Goal: Task Accomplishment & Management: Complete application form

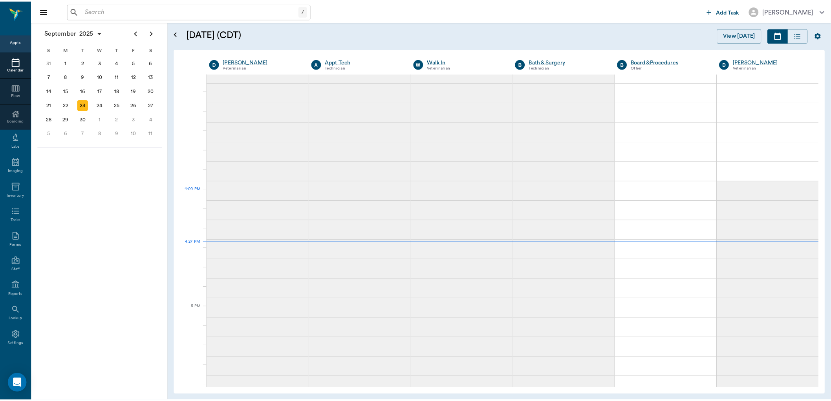
scroll to position [799, 0]
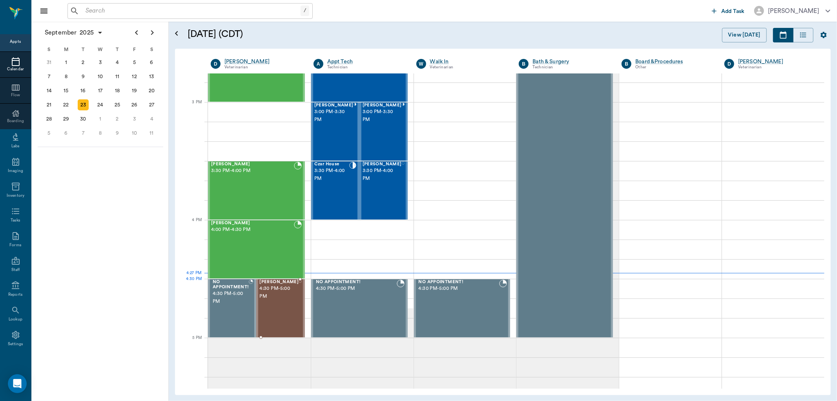
click at [284, 296] on span "4:30 PM - 5:00 PM" at bounding box center [279, 293] width 39 height 16
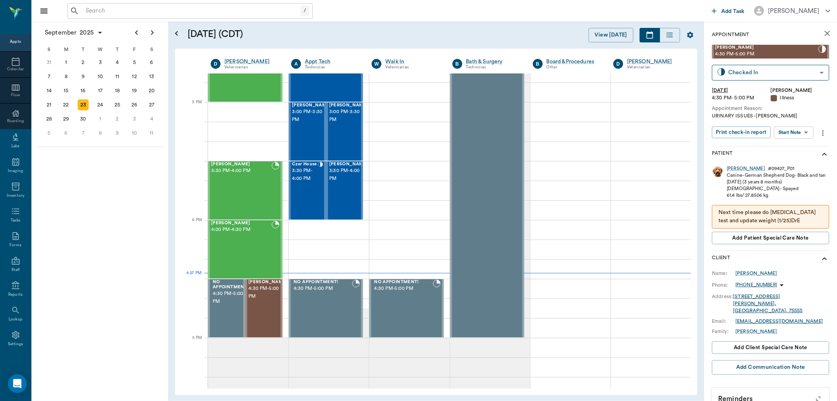
click at [822, 134] on icon "more" at bounding box center [823, 132] width 9 height 9
click at [787, 214] on span "View edit history" at bounding box center [789, 212] width 66 height 8
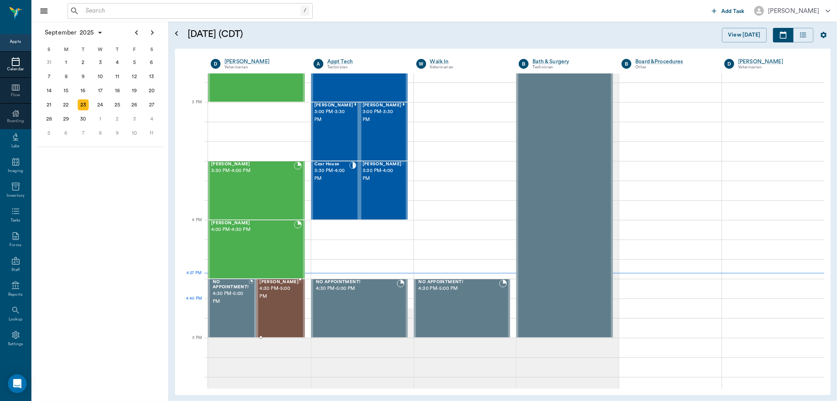
click at [286, 301] on div "[PERSON_NAME] 4:30 PM - 5:00 PM" at bounding box center [279, 308] width 39 height 57
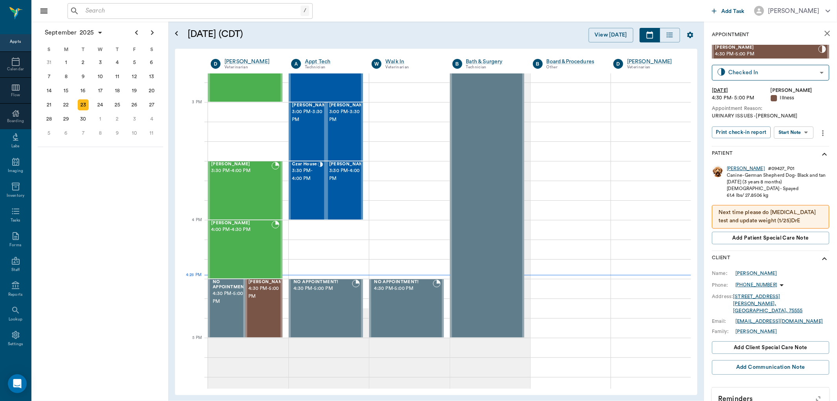
click at [734, 166] on div "[PERSON_NAME]" at bounding box center [746, 168] width 38 height 7
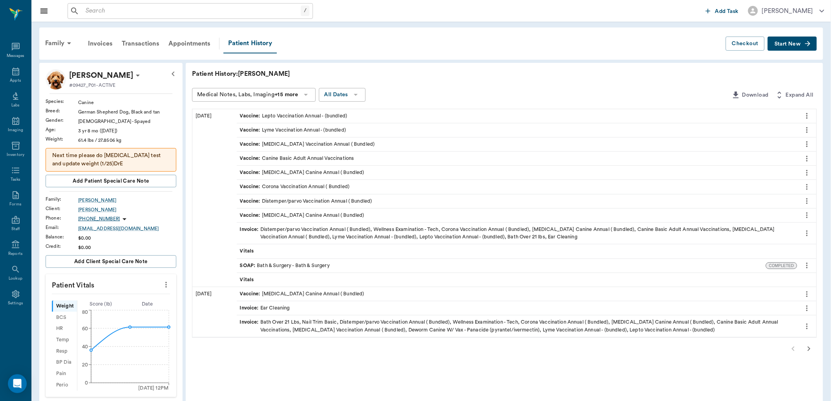
click at [373, 267] on div "SOAP : Bath & Surgery - Bath & Surgery" at bounding box center [501, 266] width 529 height 14
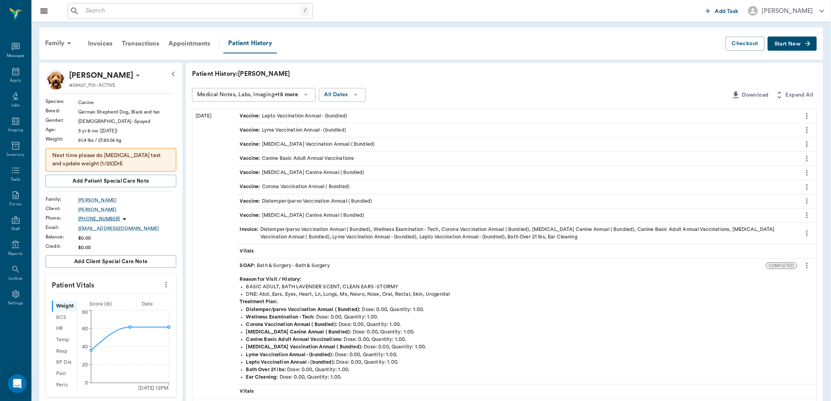
click at [373, 267] on div "SOAP : Bath & Surgery - Bath & Surgery" at bounding box center [501, 266] width 529 height 14
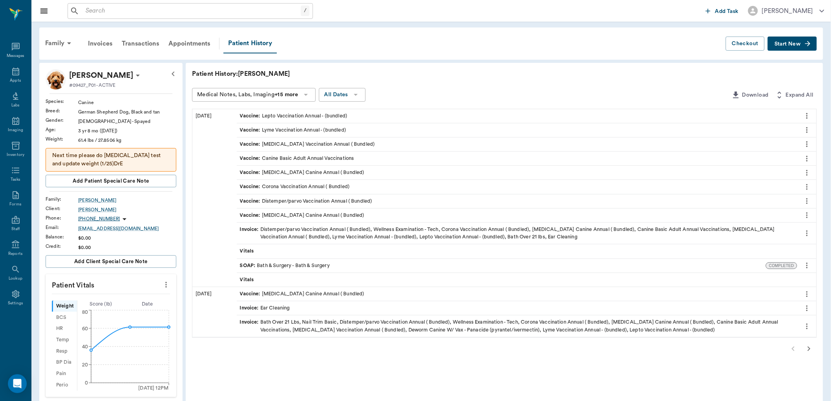
scroll to position [44, 0]
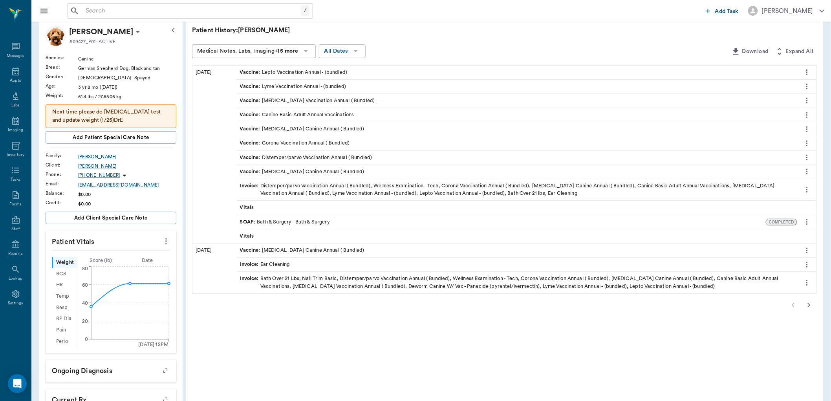
click at [808, 302] on icon "button" at bounding box center [808, 304] width 9 height 9
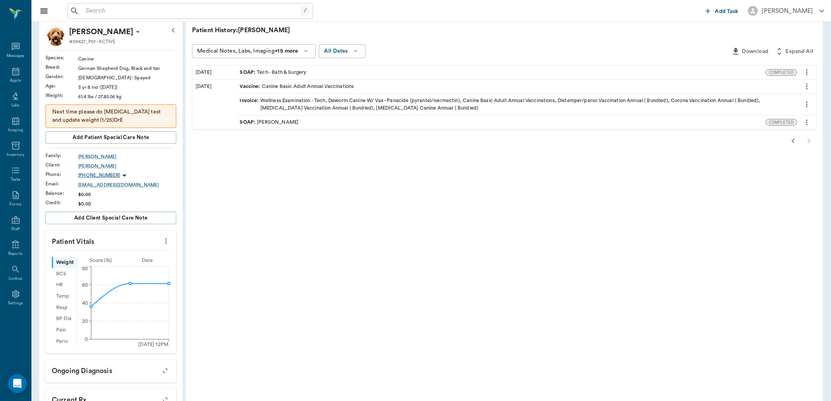
click at [318, 69] on div "SOAP : Tech - Bath & Surgery" at bounding box center [501, 73] width 529 height 14
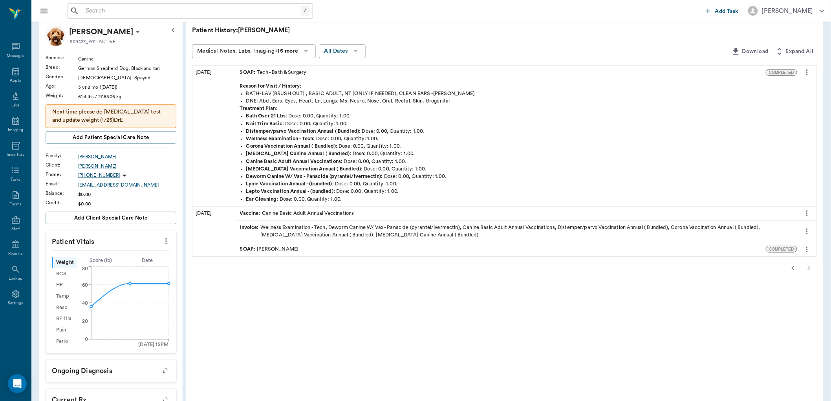
click at [318, 69] on div "SOAP : Tech - Bath & Surgery" at bounding box center [501, 73] width 529 height 14
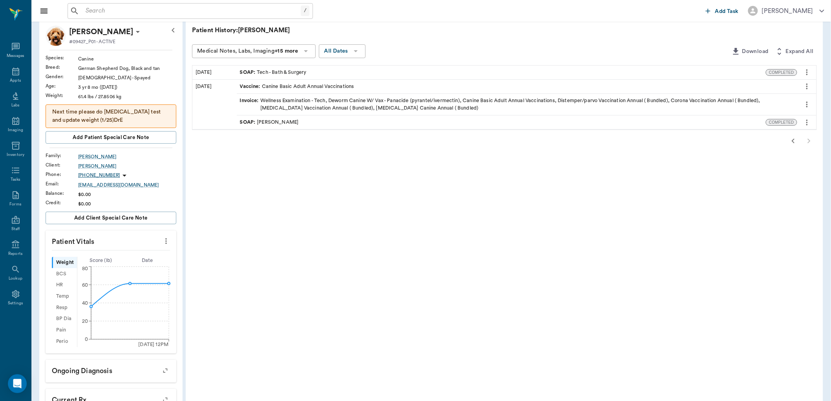
click at [307, 121] on div "SOAP : [PERSON_NAME]" at bounding box center [501, 122] width 529 height 14
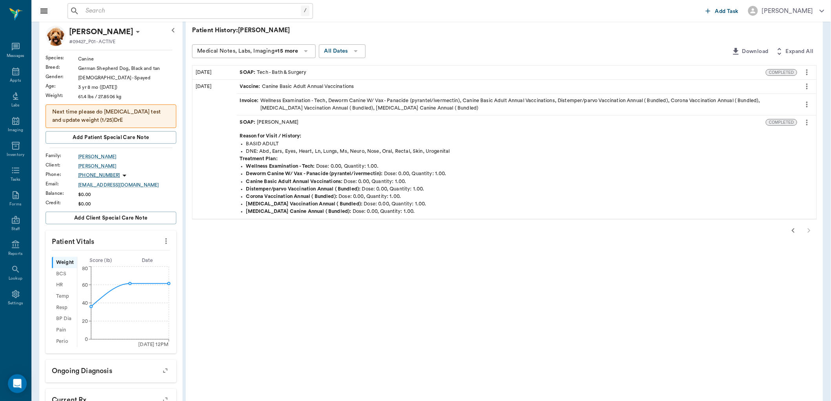
click at [307, 121] on div "SOAP : [PERSON_NAME]" at bounding box center [501, 122] width 529 height 14
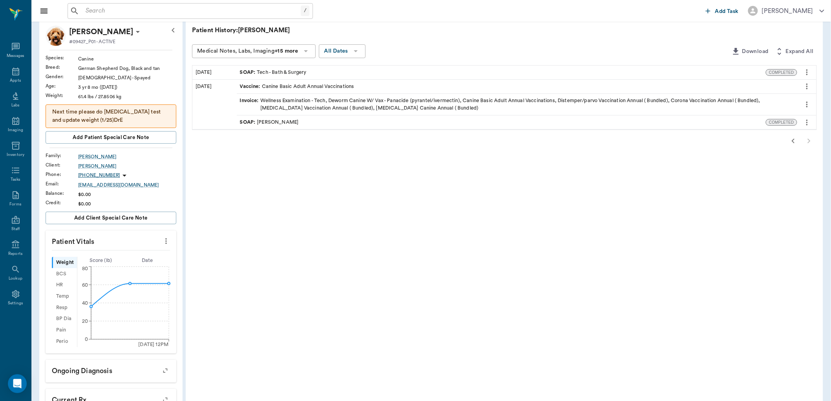
click at [331, 71] on div "SOAP : Tech - Bath & Surgery" at bounding box center [501, 73] width 529 height 14
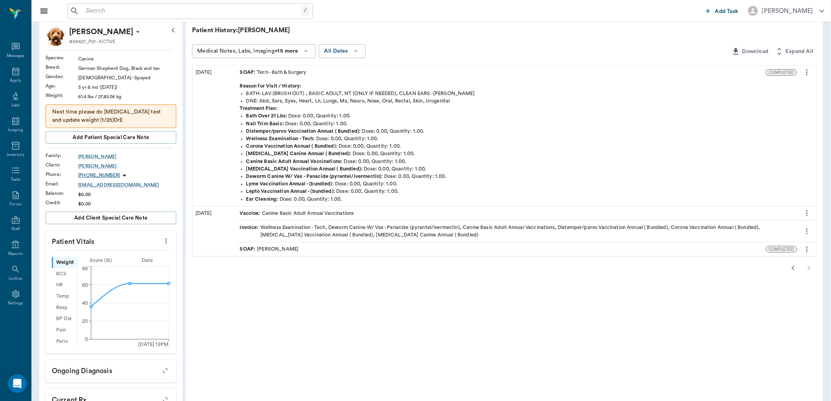
click at [331, 71] on div "SOAP : Tech - Bath & Surgery" at bounding box center [501, 73] width 529 height 14
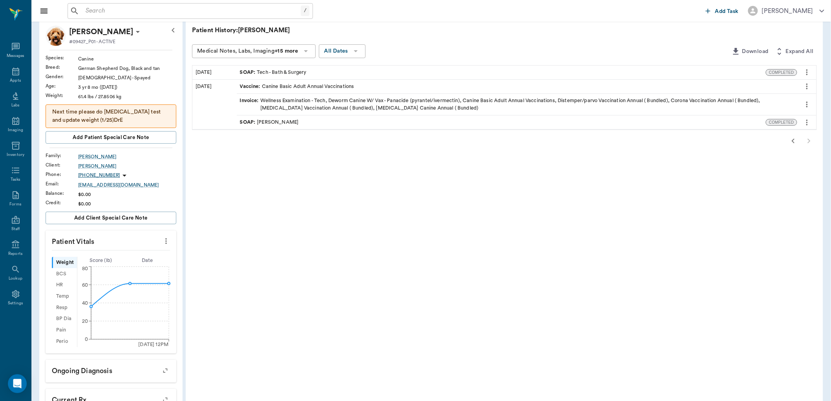
click at [795, 142] on icon "button" at bounding box center [792, 140] width 9 height 9
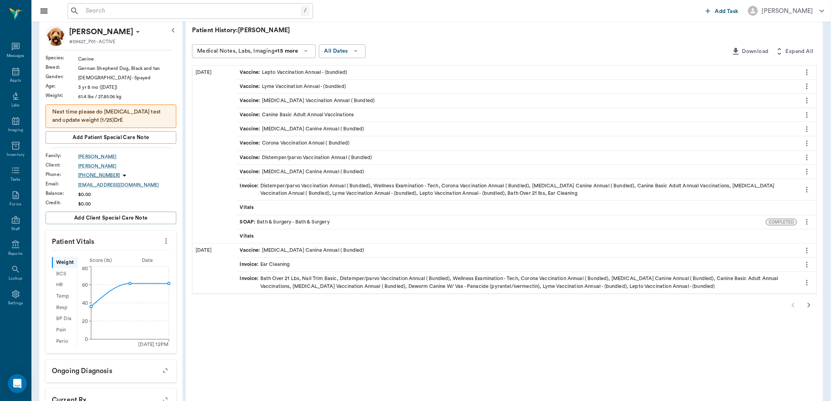
click at [792, 306] on div at bounding box center [504, 305] width 625 height 16
click at [13, 72] on icon at bounding box center [15, 72] width 7 height 8
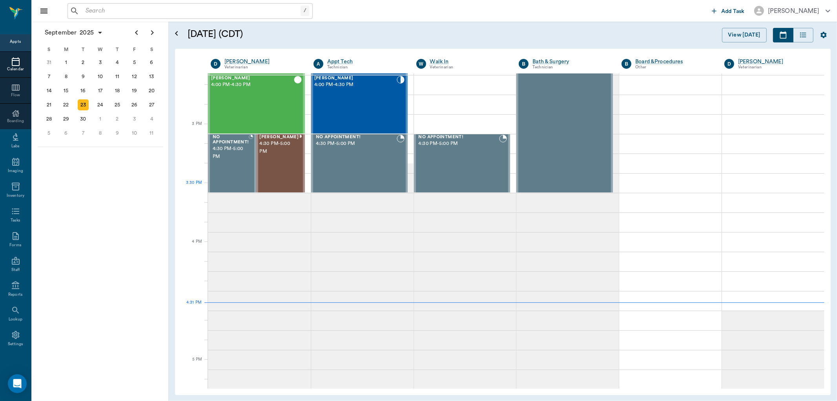
scroll to position [770, 0]
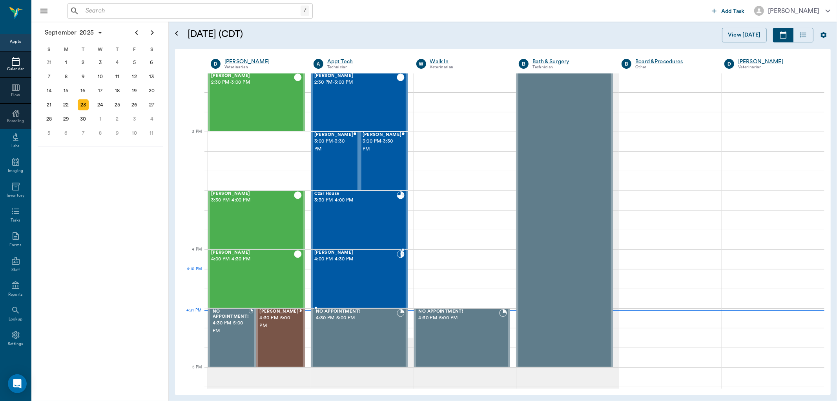
click at [380, 270] on div "[PERSON_NAME] 4:00 PM - 4:30 PM" at bounding box center [355, 278] width 82 height 57
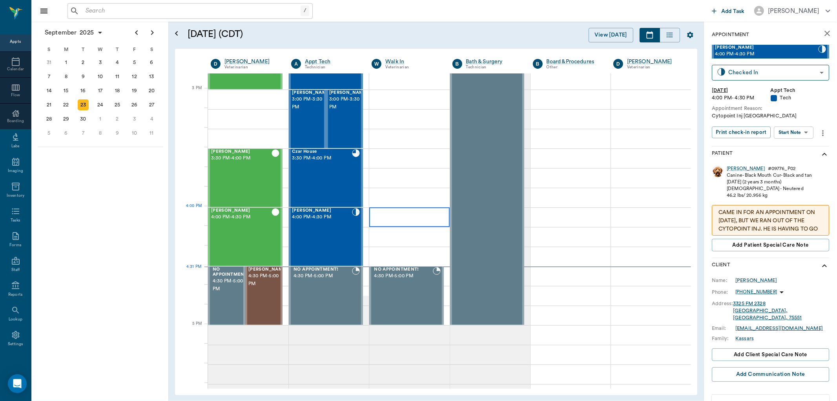
scroll to position [813, 0]
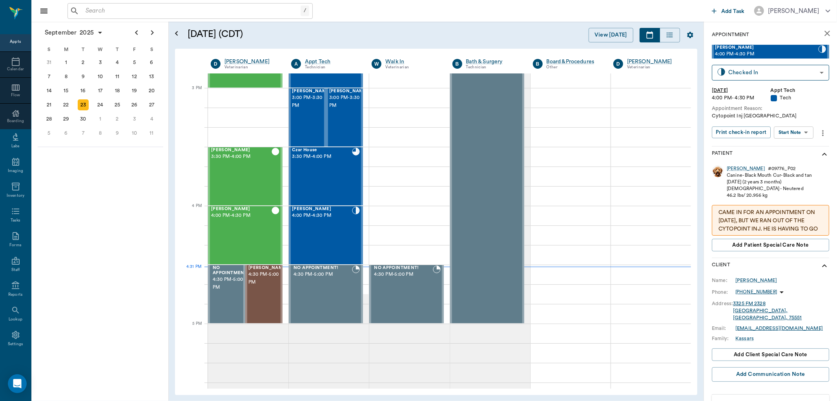
click at [795, 133] on body "/ ​ Add Task [PERSON_NAME] Nectar Messages Appts Calendar Flow Boarding Labs Im…" at bounding box center [418, 200] width 837 height 401
click at [786, 150] on button "Start SOAP" at bounding box center [785, 148] width 27 height 9
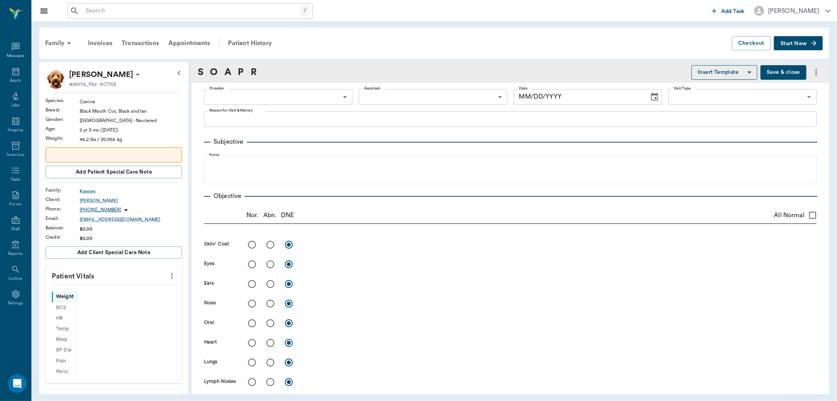
click at [166, 274] on div "[PERSON_NAME] #09776_P02 - ACTIVE Species : Canine Breed : Black Mouth Cur, Bla…" at bounding box center [114, 343] width 137 height 550
type input "63ec2f075fda476ae8351a4c"
type input "65d2be4f46e3a538d89b8c1a"
type textarea "Cytopoint Inj [GEOGRAPHIC_DATA]"
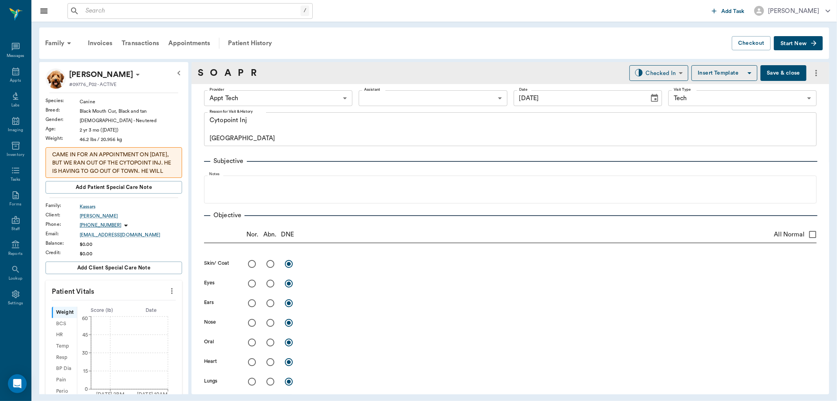
type input "[DATE]"
click at [168, 292] on icon "more" at bounding box center [172, 290] width 9 height 9
click at [148, 307] on span "Enter Vitals" at bounding box center [132, 305] width 66 height 8
click at [139, 316] on input "text" at bounding box center [113, 315] width 68 height 16
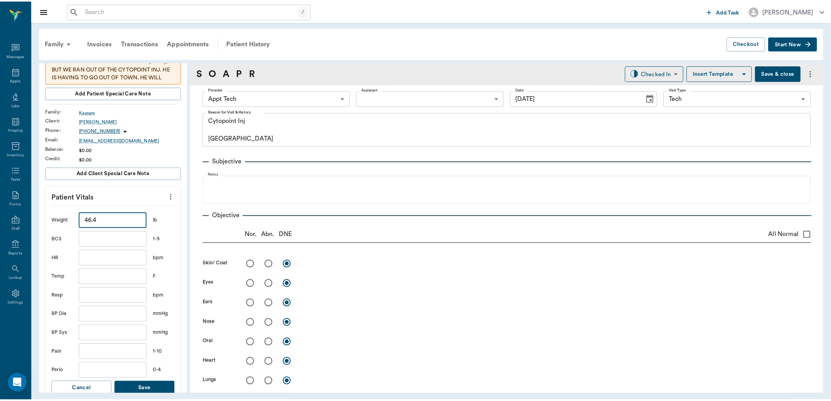
scroll to position [131, 0]
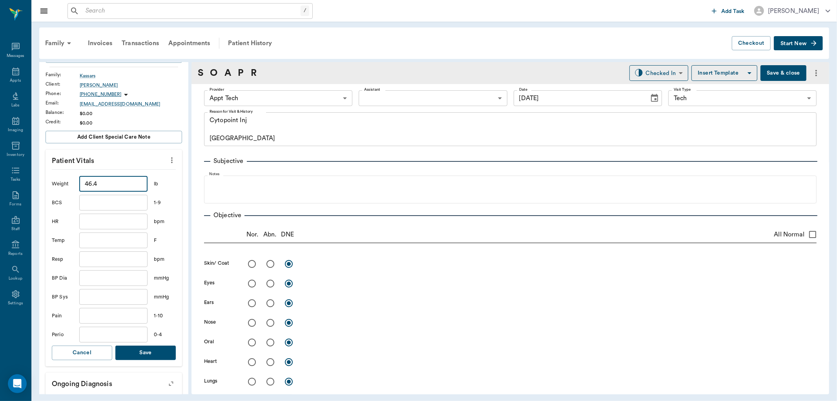
type input "46.4"
click at [144, 358] on button "Save" at bounding box center [145, 353] width 60 height 15
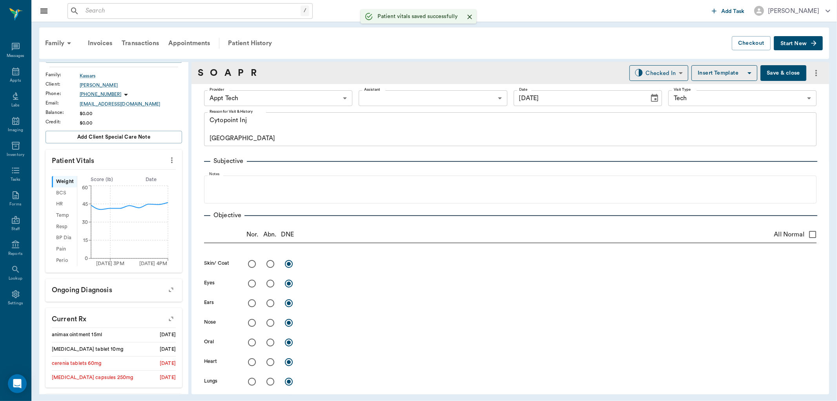
click at [278, 107] on div "Provider Appt Tech 63ec2f075fda476ae8351a4c Provider Assistant ​ Assistant Date…" at bounding box center [510, 98] width 613 height 28
click at [280, 98] on body "/ ​ Add Task [PERSON_NAME] Nectar Messages Appts Labs Imaging Inventory Tasks F…" at bounding box center [418, 200] width 837 height 401
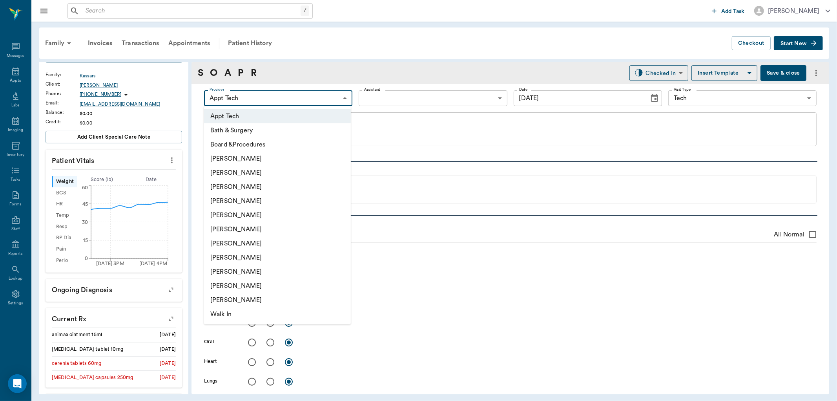
click at [265, 238] on li "[PERSON_NAME]" at bounding box center [277, 243] width 147 height 14
type input "682b670d8bdc6f7f8feef3db"
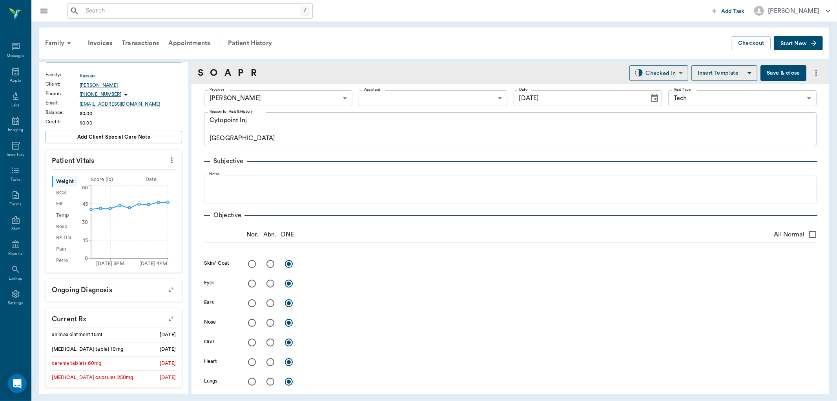
click at [380, 100] on body "/ ​ Add Task [PERSON_NAME] Nectar Messages Appts Labs Imaging Inventory Tasks F…" at bounding box center [418, 200] width 837 height 401
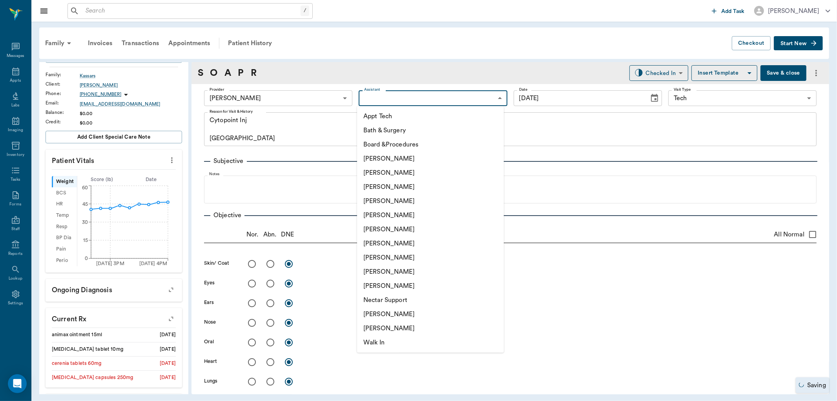
click at [375, 117] on li "Appt Tech" at bounding box center [430, 116] width 147 height 14
type input "63ec2f075fda476ae8351a4c"
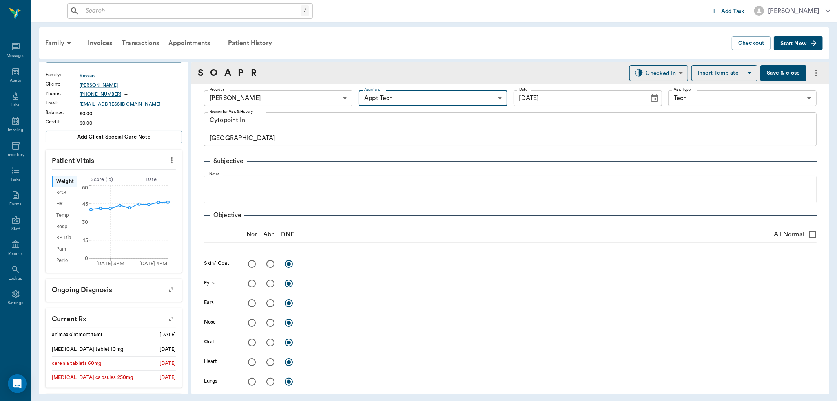
click at [245, 44] on div "Patient History" at bounding box center [249, 43] width 53 height 19
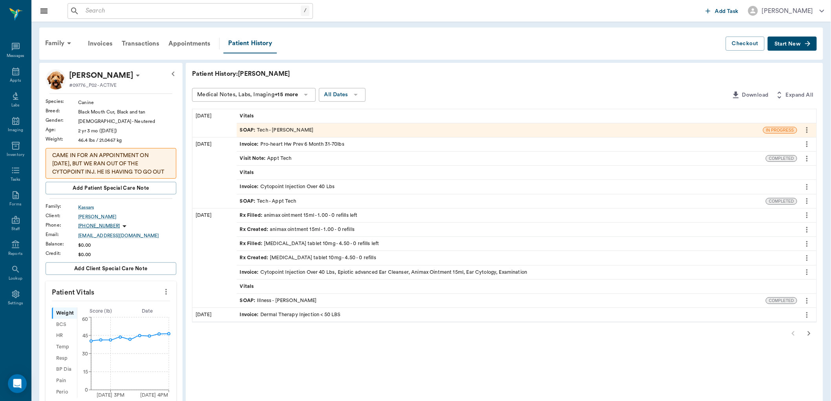
click at [325, 197] on div "SOAP : Tech - Appt Tech" at bounding box center [501, 201] width 529 height 14
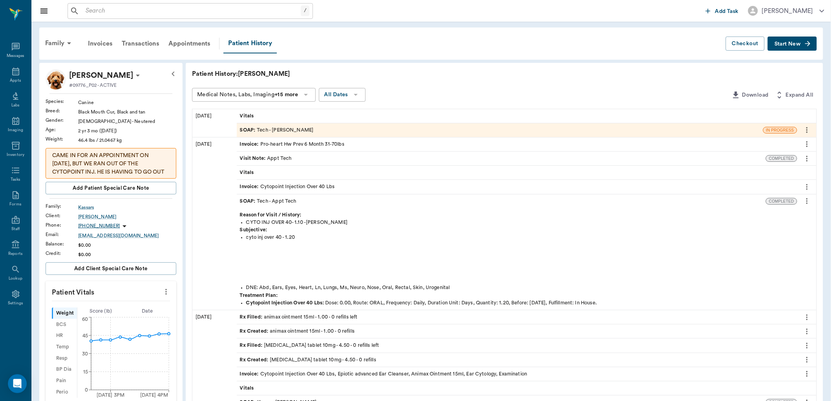
click at [312, 185] on div "Invoice : Cytopoint Injection Over 40 Lbs" at bounding box center [287, 186] width 95 height 7
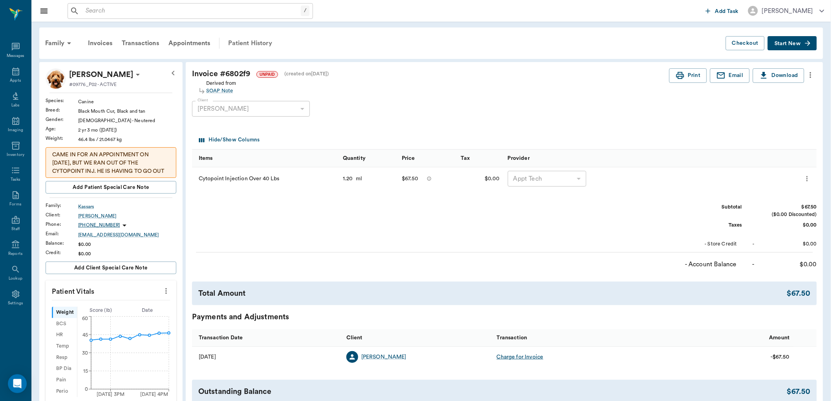
click at [263, 44] on div "Patient History" at bounding box center [249, 43] width 53 height 19
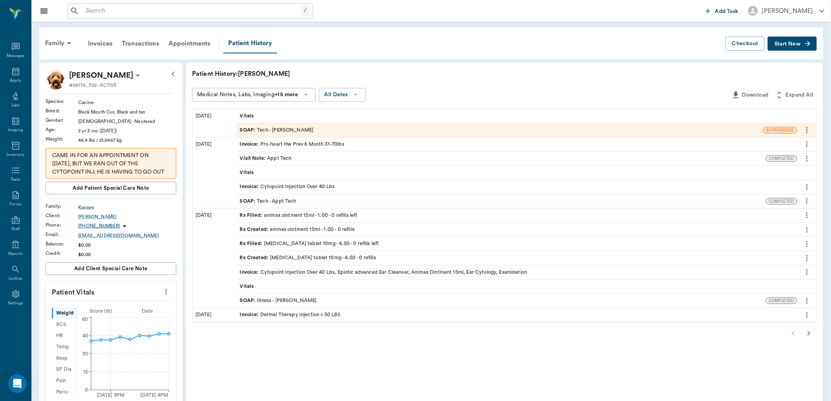
click at [804, 199] on icon "more" at bounding box center [807, 200] width 9 height 9
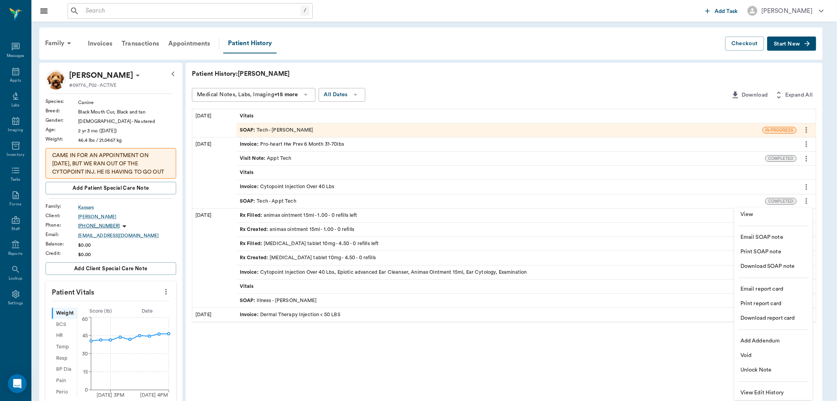
click at [772, 213] on span "View" at bounding box center [774, 214] width 66 height 8
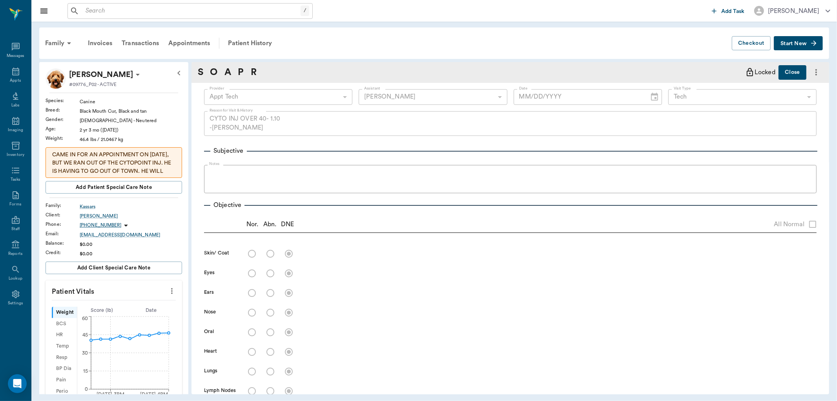
type input "63ec2f075fda476ae8351a4c"
type input "6740bf97de10e07744acf1eb"
type input "65d2be4f46e3a538d89b8c1a"
type textarea "CYTO INJ OVER 40- 1.10 -[PERSON_NAME]"
type input "[DATE]"
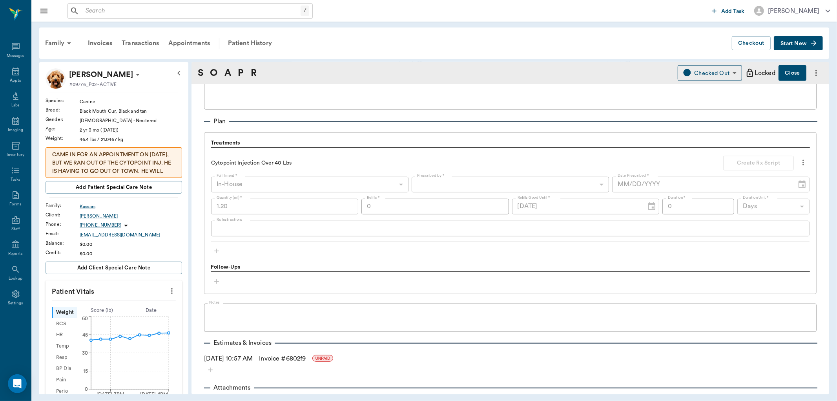
scroll to position [523, 0]
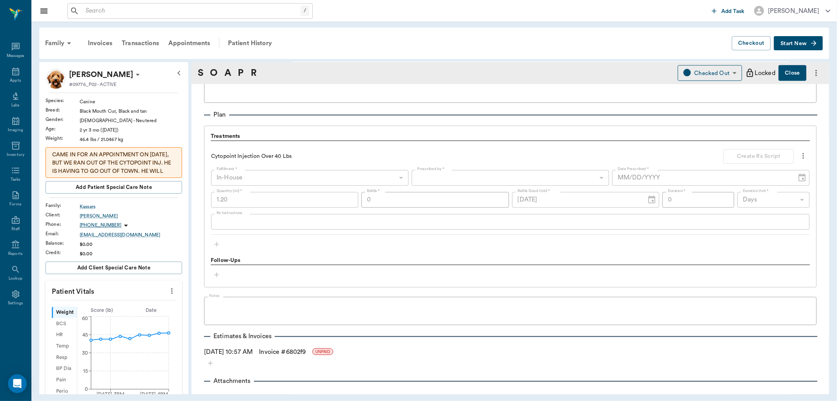
click at [287, 351] on link "Invoice # 6802f9" at bounding box center [282, 351] width 47 height 9
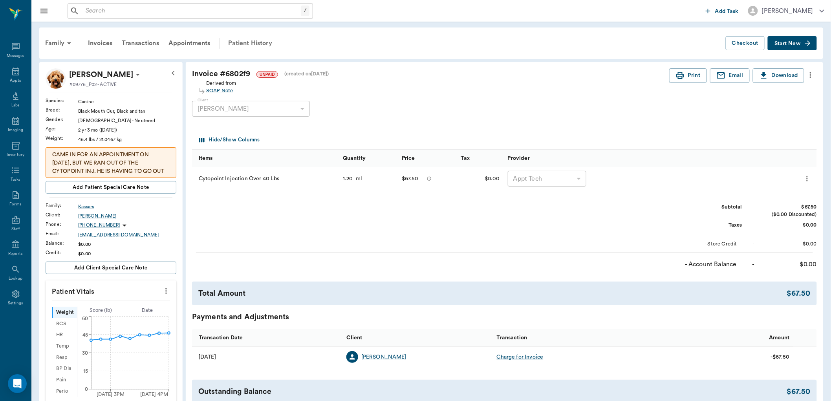
click at [258, 48] on div "Patient History" at bounding box center [249, 43] width 53 height 19
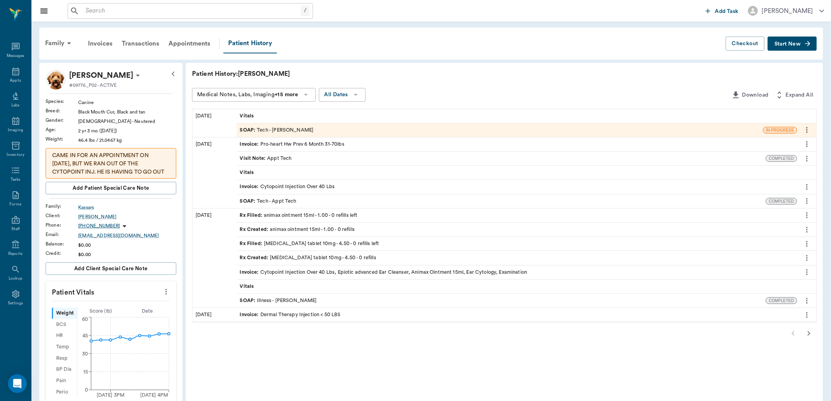
click at [331, 129] on div "SOAP : Tech - [PERSON_NAME]" at bounding box center [500, 130] width 526 height 14
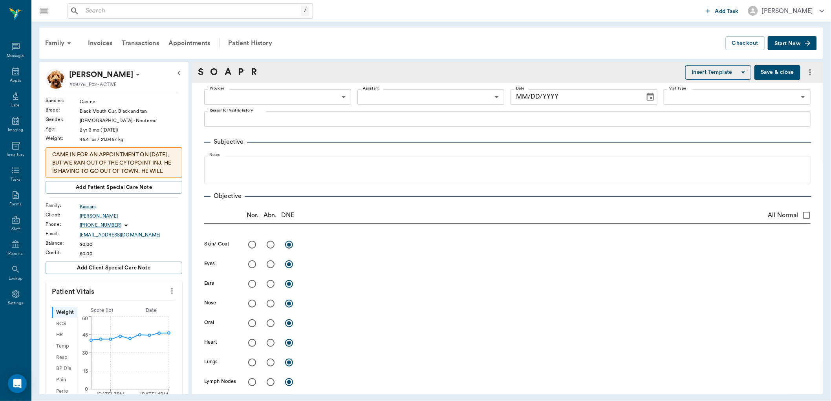
click at [334, 124] on div "x Reason for Visit & History" at bounding box center [507, 119] width 606 height 16
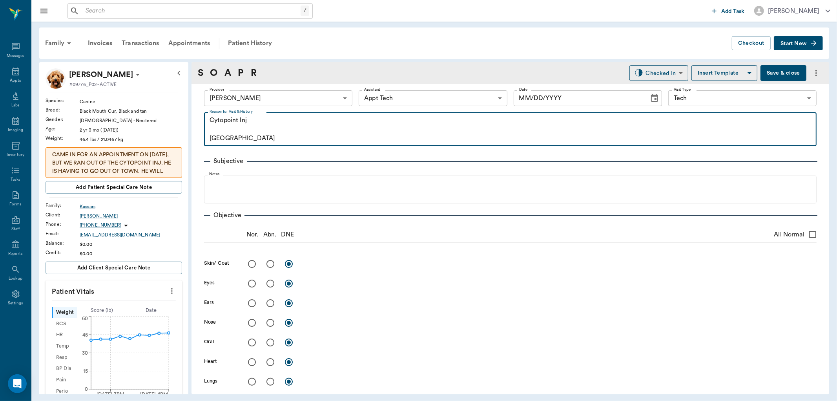
type input "682b670d8bdc6f7f8feef3db"
type input "63ec2f075fda476ae8351a4c"
type input "65d2be4f46e3a538d89b8c1a"
type textarea "Cytopoint Inj [GEOGRAPHIC_DATA]"
type input "[DATE]"
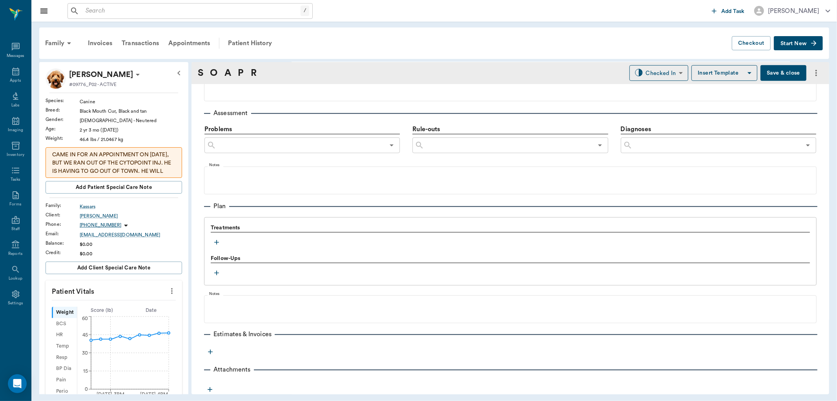
scroll to position [442, 0]
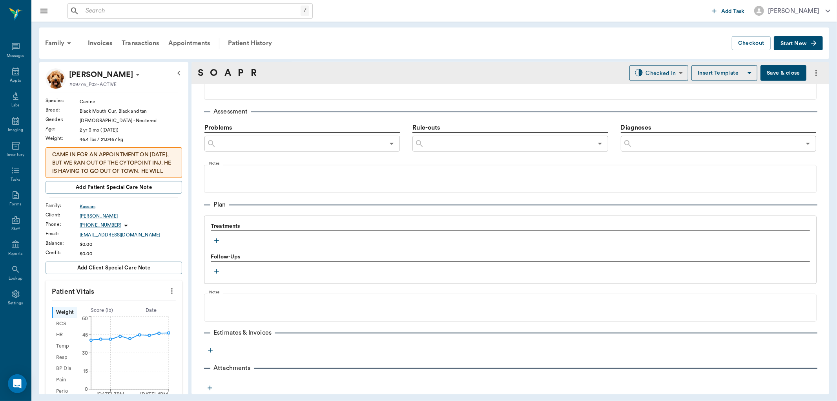
click at [213, 239] on icon "button" at bounding box center [217, 241] width 8 height 8
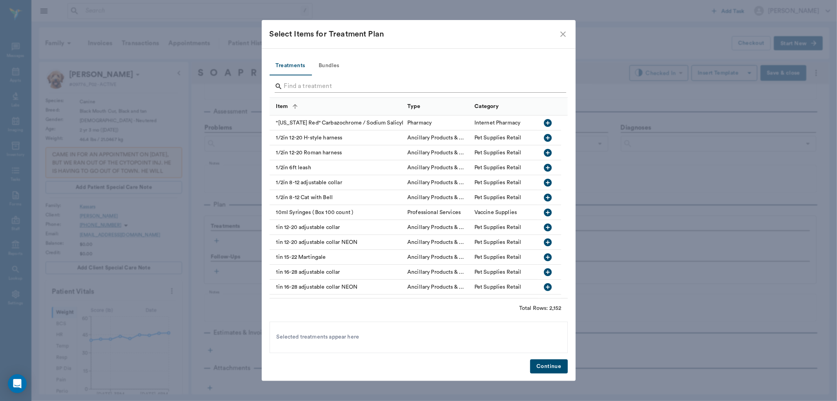
click at [296, 85] on input "Search" at bounding box center [419, 86] width 271 height 13
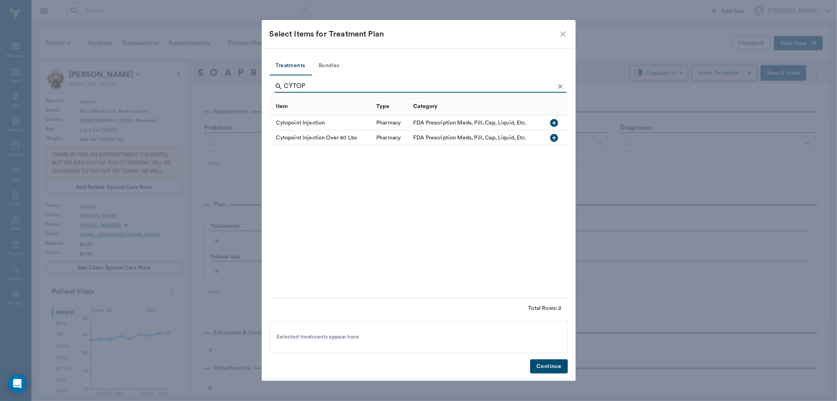
type input "CYTOP"
click at [552, 138] on icon "button" at bounding box center [555, 138] width 8 height 8
click at [562, 367] on button "Continue" at bounding box center [548, 366] width 37 height 15
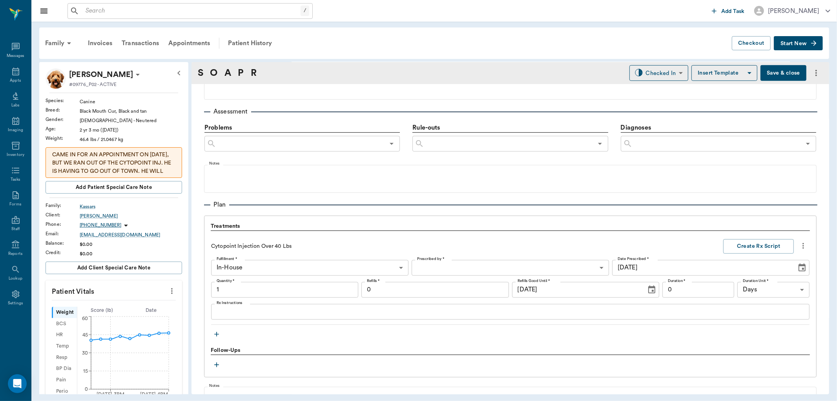
click at [280, 291] on input "1" at bounding box center [284, 290] width 147 height 16
click at [255, 292] on input "1.00" at bounding box center [284, 290] width 147 height 16
click at [254, 292] on input "1.00" at bounding box center [284, 290] width 147 height 16
type input "1.20"
click at [455, 336] on div "Treatments Cytopoint Injection Over 40 Lbs Create Rx Script Fulfillment * In-Ho…" at bounding box center [511, 281] width 600 height 118
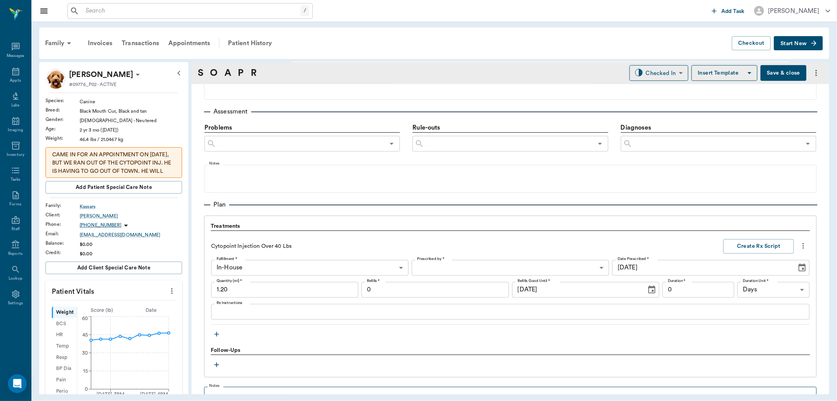
scroll to position [546, 0]
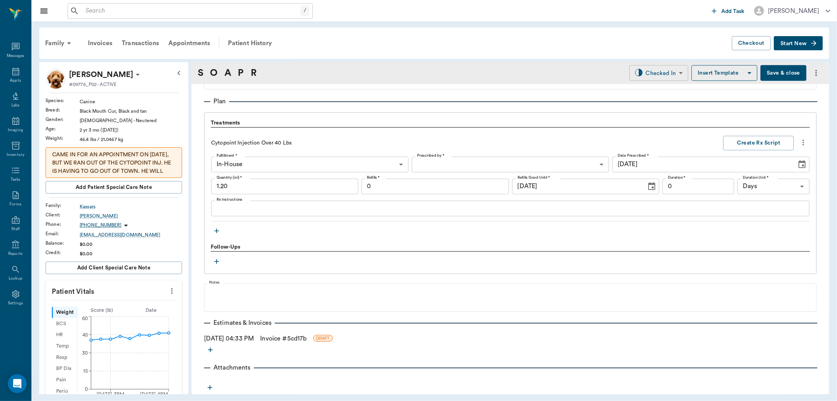
click at [661, 67] on body "/ ​ Add Task [PERSON_NAME] Nectar Messages Appts Labs Imaging Inventory Tasks F…" at bounding box center [418, 200] width 837 height 401
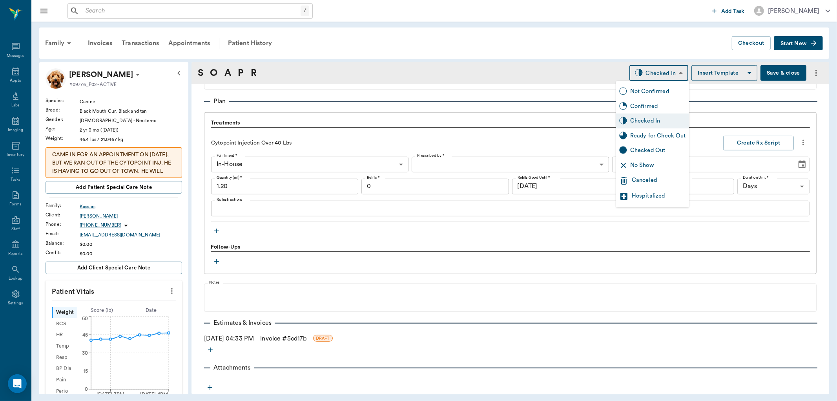
drag, startPoint x: 665, startPoint y: 130, endPoint x: 553, endPoint y: 203, distance: 133.6
click at [665, 132] on div "Ready for Check Out" at bounding box center [652, 135] width 73 height 15
type input "READY_TO_CHECKOUT"
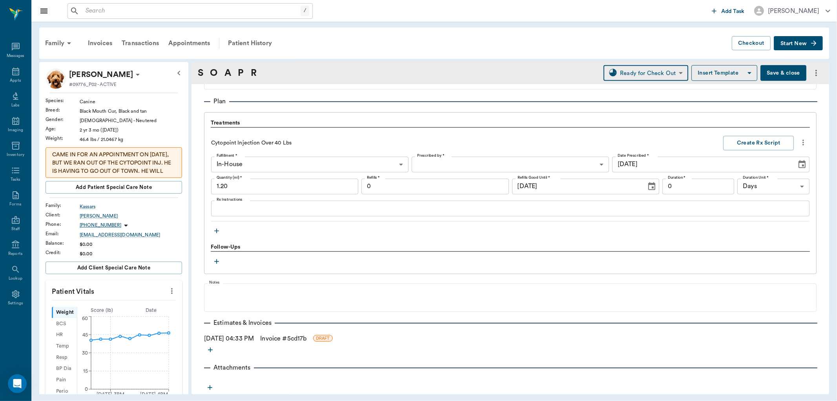
click at [278, 335] on link "Invoice # 5cd17b" at bounding box center [283, 338] width 46 height 9
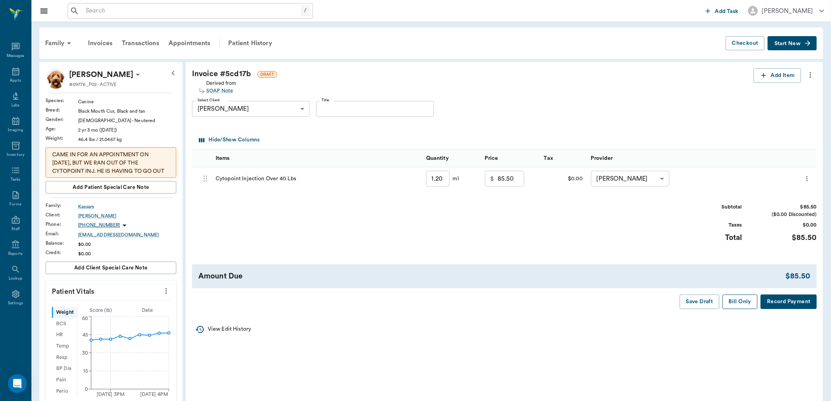
click at [741, 304] on button "Bill Only" at bounding box center [739, 301] width 35 height 15
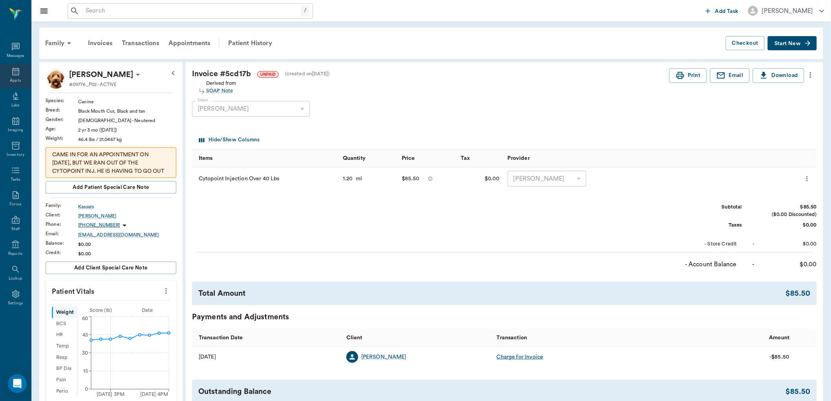
click at [15, 76] on icon at bounding box center [15, 71] width 9 height 9
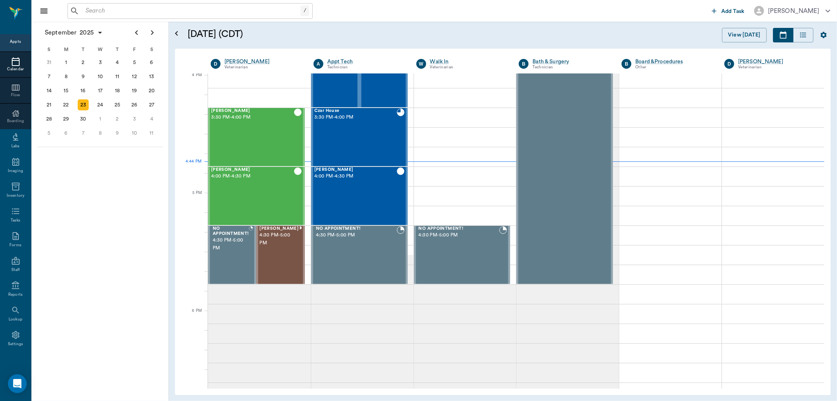
scroll to position [944, 0]
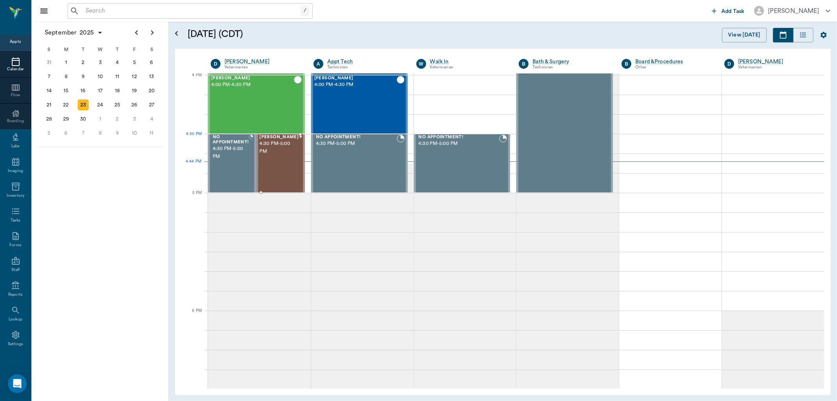
click at [277, 151] on span "4:30 PM - 5:00 PM" at bounding box center [279, 148] width 39 height 16
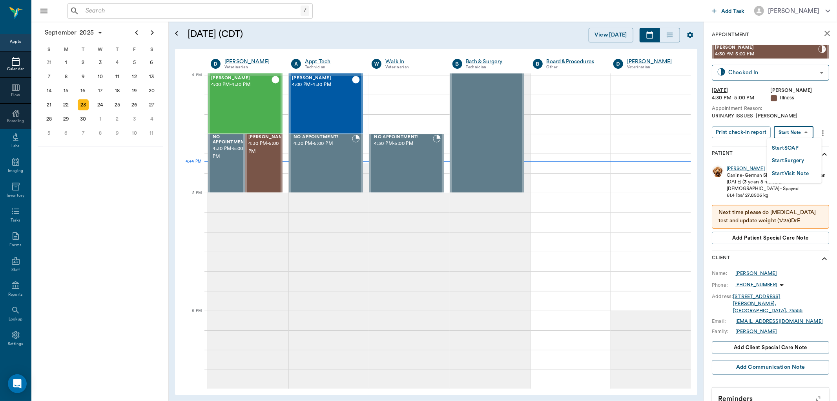
click at [798, 131] on body "/ ​ Add Task [PERSON_NAME] Nectar Messages Appts Calendar Flow Boarding Labs Im…" at bounding box center [418, 200] width 837 height 401
click at [792, 146] on button "Start SOAP" at bounding box center [785, 148] width 27 height 9
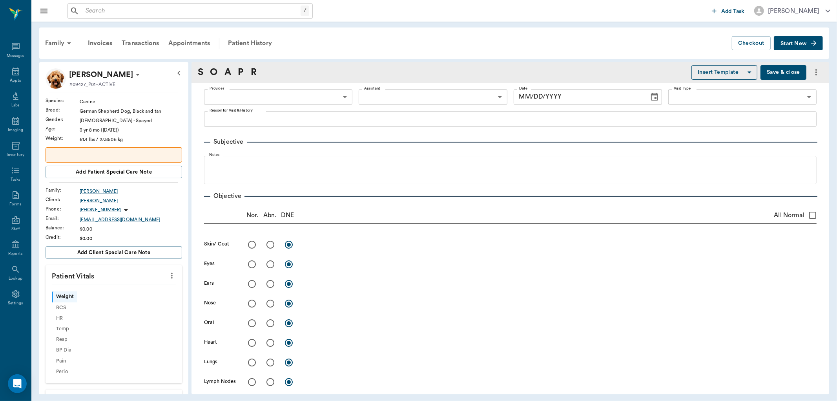
scroll to position [423, 0]
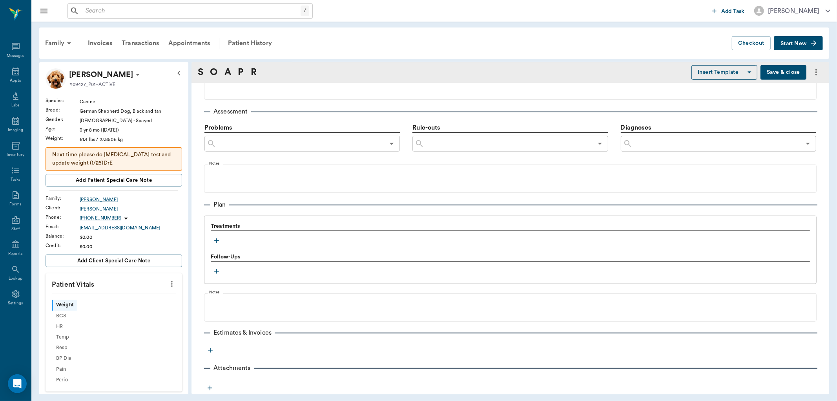
type input "63ec2f075fda476ae8351a4d"
type input "65d2be4f46e3a538d89b8c15"
type textarea "URINARY ISSUES -[PERSON_NAME]"
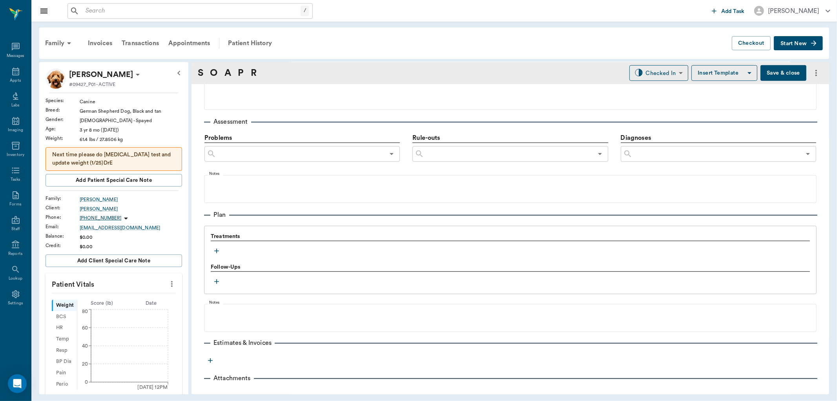
scroll to position [434, 0]
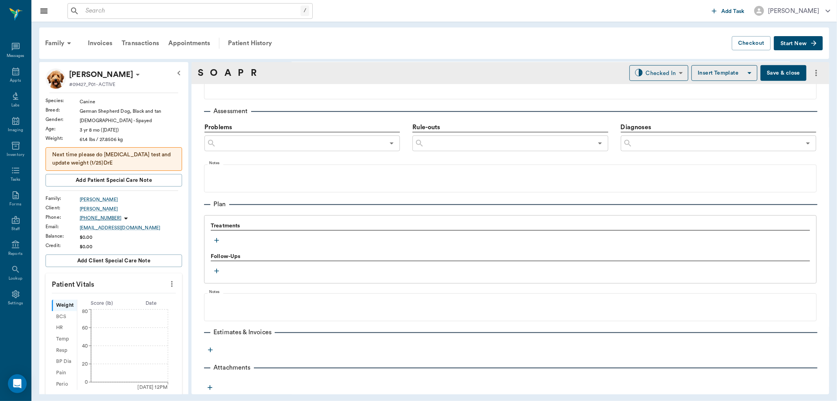
type input "[DATE]"
click at [216, 240] on icon "button" at bounding box center [216, 240] width 5 height 5
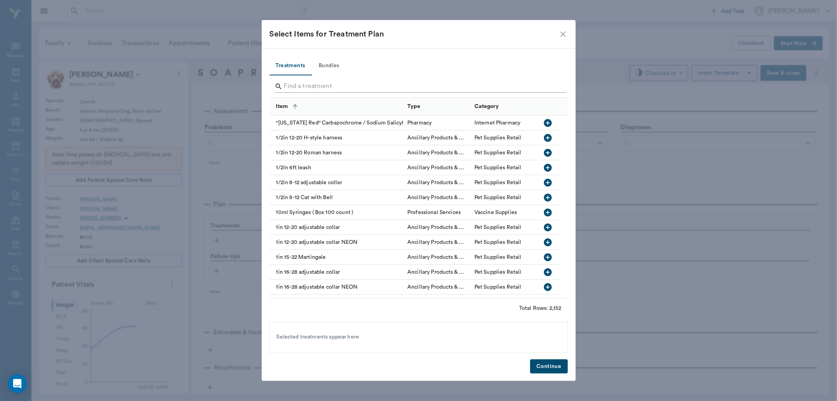
click at [310, 87] on input "Search" at bounding box center [419, 86] width 271 height 13
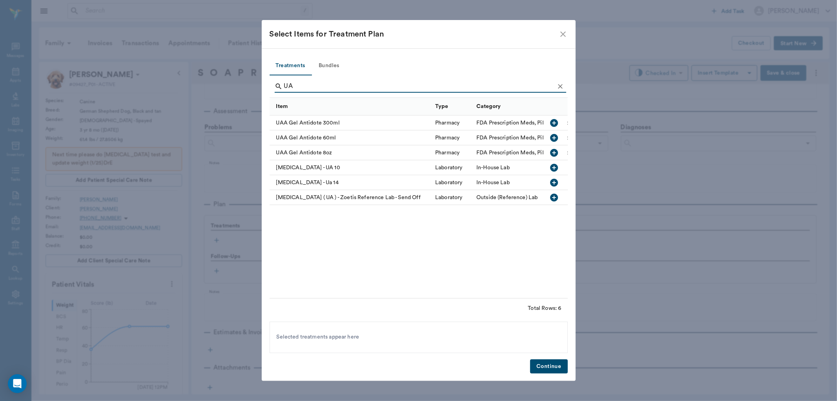
type input "UA"
click at [553, 183] on icon "button" at bounding box center [555, 183] width 8 height 8
click at [554, 367] on button "Continue" at bounding box center [548, 366] width 37 height 15
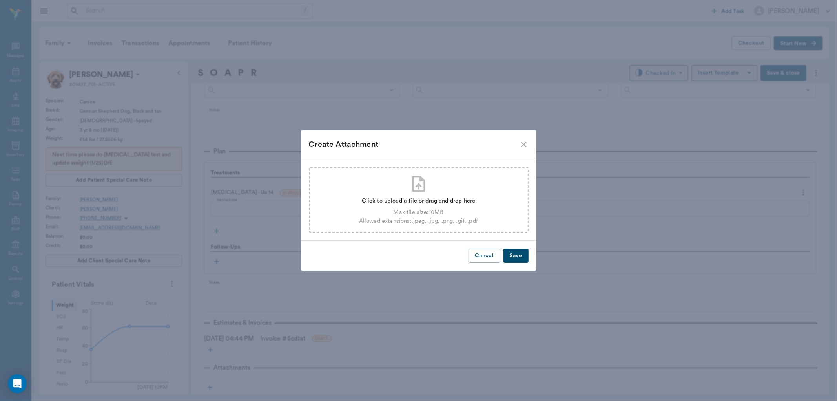
click at [405, 209] on div "Max file size: 10 MB" at bounding box center [418, 212] width 119 height 9
type input "C:\fakepath\[PERSON_NAME] UA14 9-23.pdf"
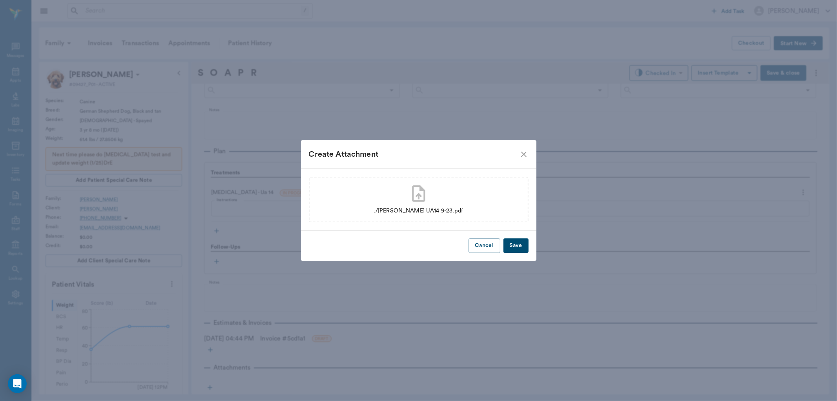
click at [520, 245] on button "Save" at bounding box center [516, 245] width 25 height 15
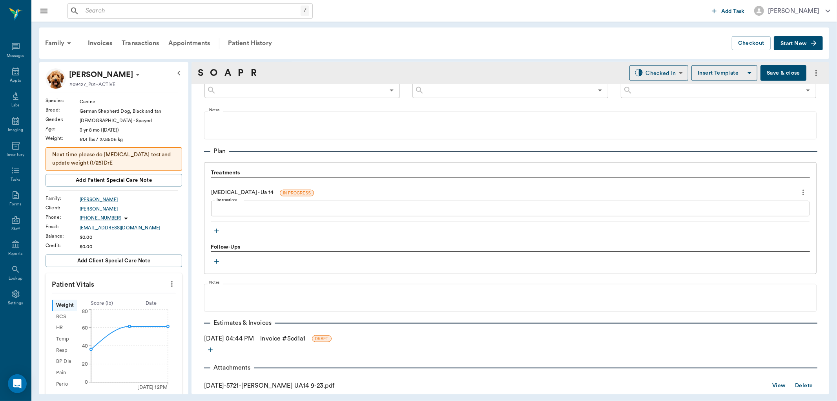
click at [781, 384] on button "View" at bounding box center [779, 385] width 25 height 15
click at [776, 381] on link "View" at bounding box center [779, 386] width 13 height 10
click at [215, 232] on icon "button" at bounding box center [217, 231] width 8 height 8
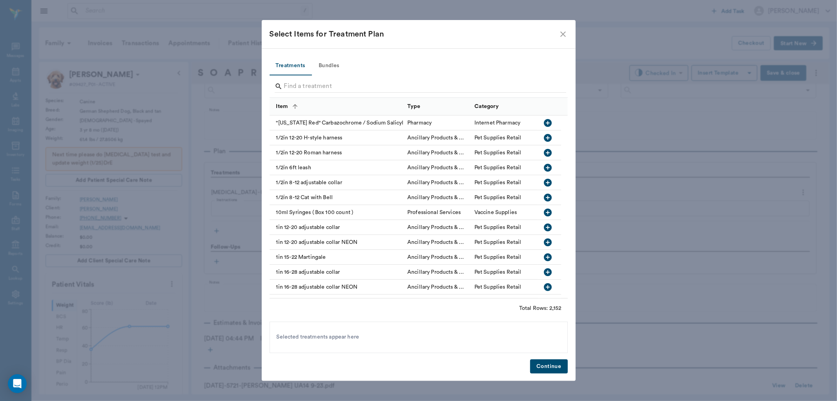
click at [324, 84] on input "Search" at bounding box center [419, 86] width 271 height 13
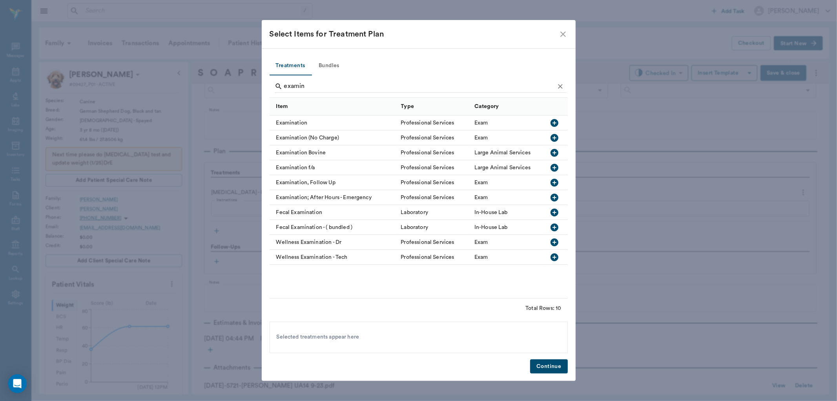
click at [556, 123] on icon "button" at bounding box center [555, 123] width 8 height 8
type input "e"
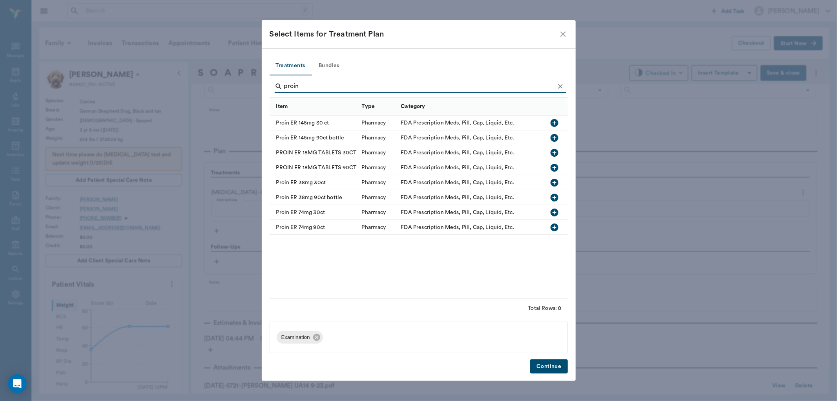
type input "proin"
click at [556, 210] on icon "button" at bounding box center [555, 212] width 8 height 8
click at [549, 359] on button "Continue" at bounding box center [548, 366] width 37 height 15
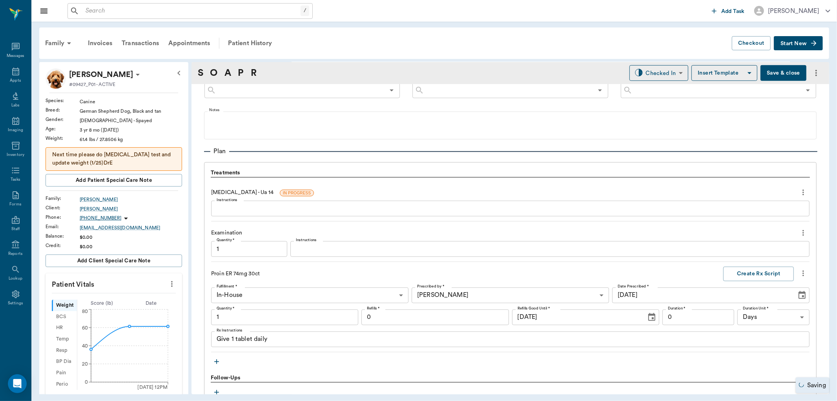
scroll to position [618, 0]
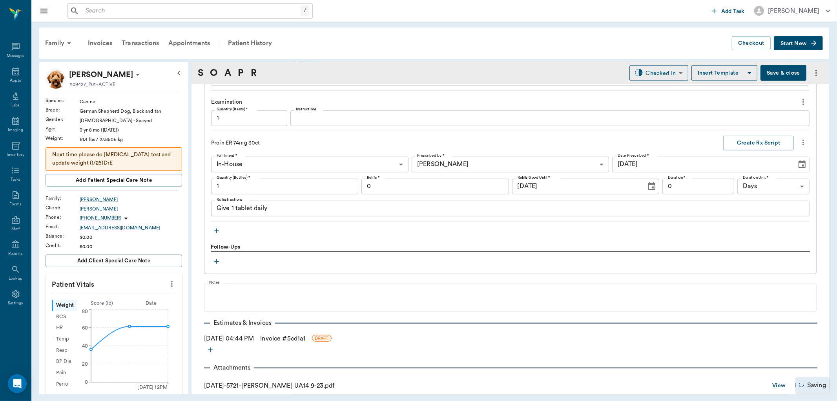
type input "1.00"
click at [386, 186] on input "0" at bounding box center [435, 187] width 147 height 16
drag, startPoint x: 386, startPoint y: 186, endPoint x: 382, endPoint y: 192, distance: 7.9
click at [382, 192] on input "0" at bounding box center [435, 187] width 147 height 16
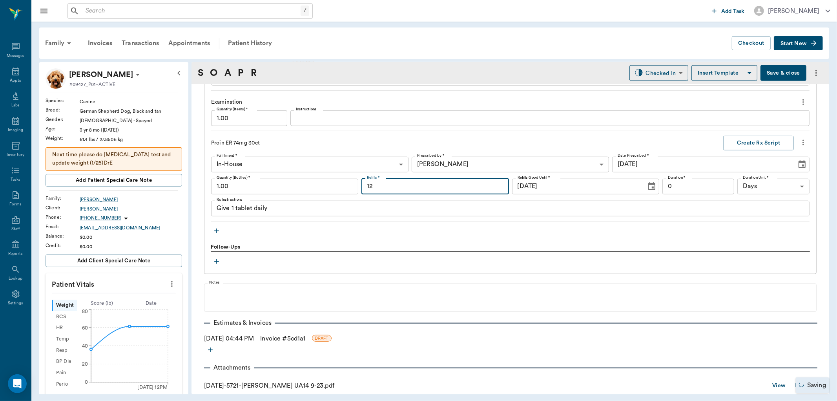
type input "12"
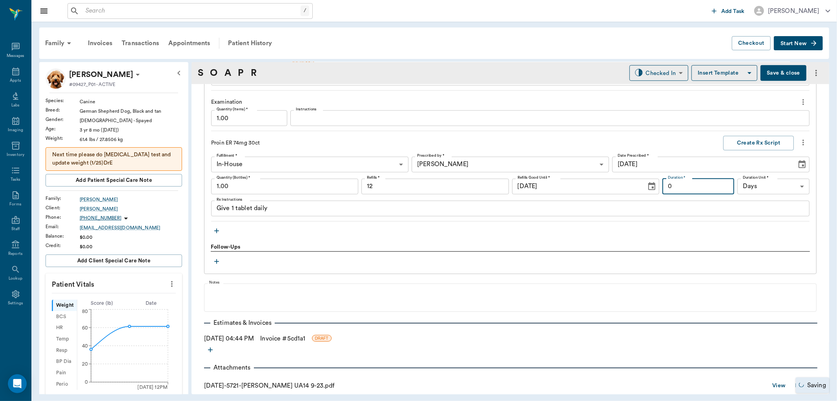
click at [697, 186] on input "0" at bounding box center [699, 187] width 72 height 16
type input "30"
click at [738, 138] on button "Create Rx Script" at bounding box center [759, 143] width 71 height 15
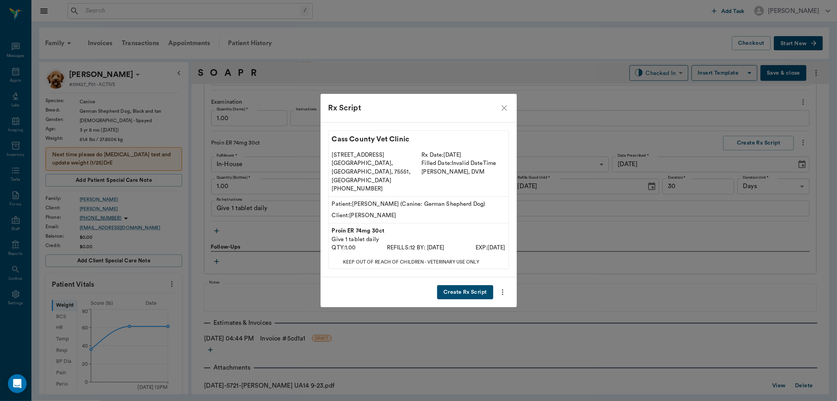
click at [457, 285] on button "Create Rx Script" at bounding box center [465, 292] width 56 height 15
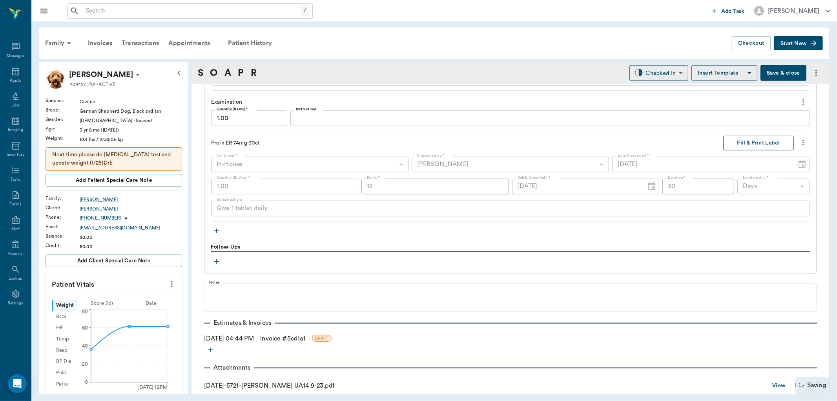
click at [737, 139] on button "Fill & Print Label" at bounding box center [759, 143] width 71 height 15
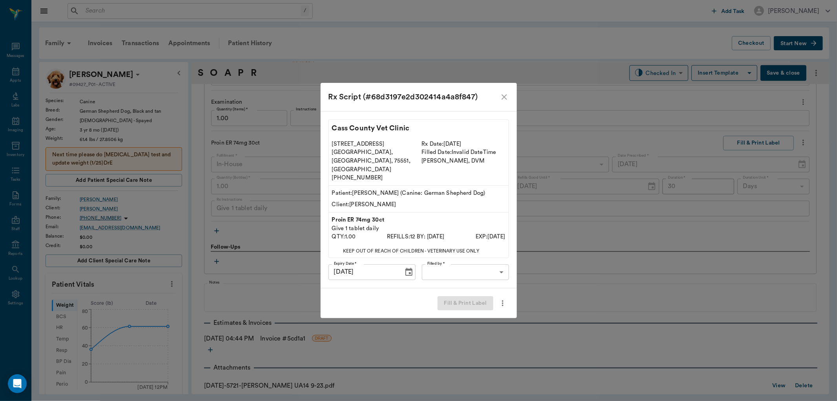
click at [479, 260] on body "/ ​ Add Task [PERSON_NAME] Nectar Messages Appts Labs Imaging Inventory Tasks F…" at bounding box center [418, 200] width 837 height 401
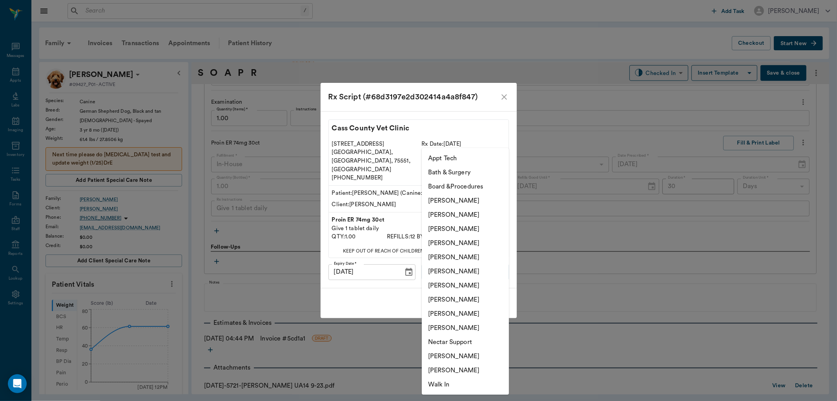
click at [464, 240] on li "[PERSON_NAME]" at bounding box center [465, 243] width 87 height 14
type input "63ec2f075fda476ae8351a4d"
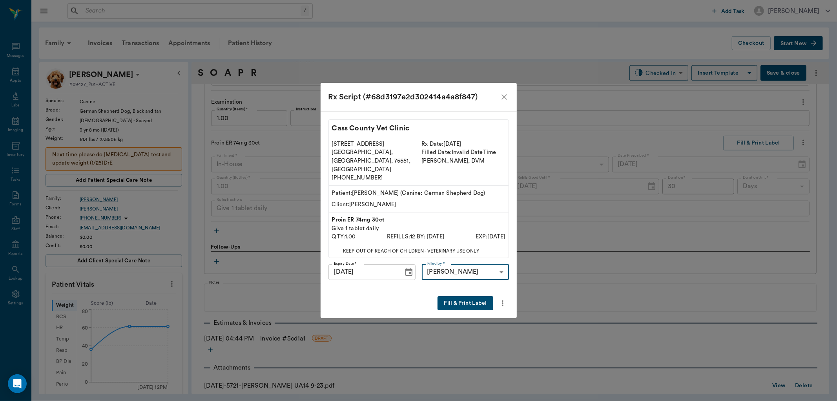
click at [459, 296] on button "Fill & Print Label" at bounding box center [465, 303] width 55 height 15
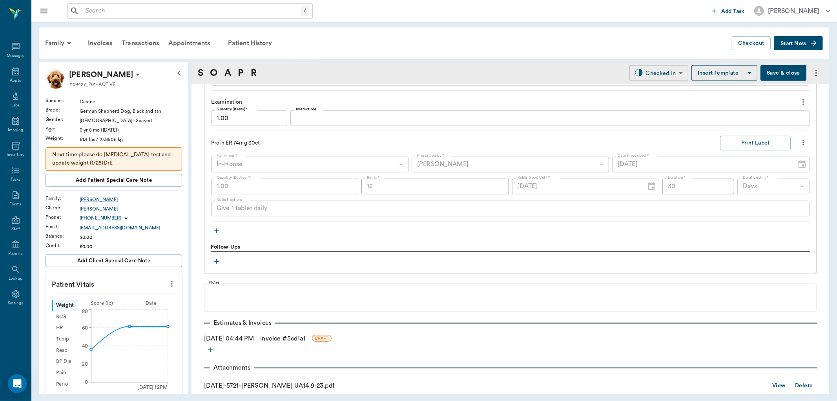
click at [656, 71] on body "/ ​ Add Task [PERSON_NAME] Nectar Messages Appts Labs Imaging Inventory Tasks F…" at bounding box center [418, 200] width 837 height 401
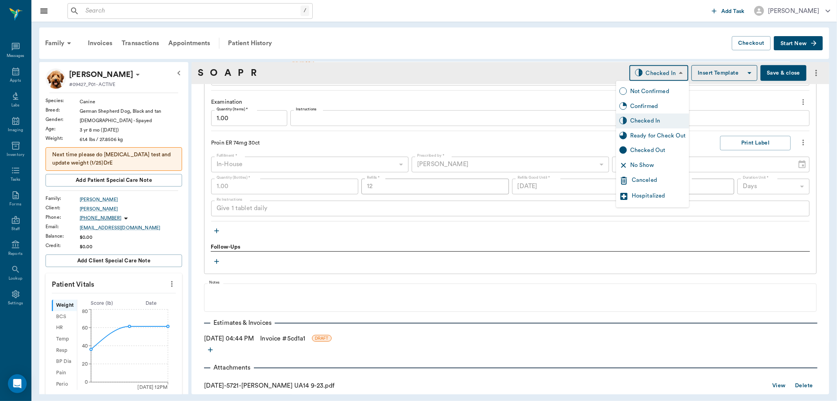
click at [659, 136] on div "Ready for Check Out" at bounding box center [659, 136] width 56 height 9
type input "READY_TO_CHECKOUT"
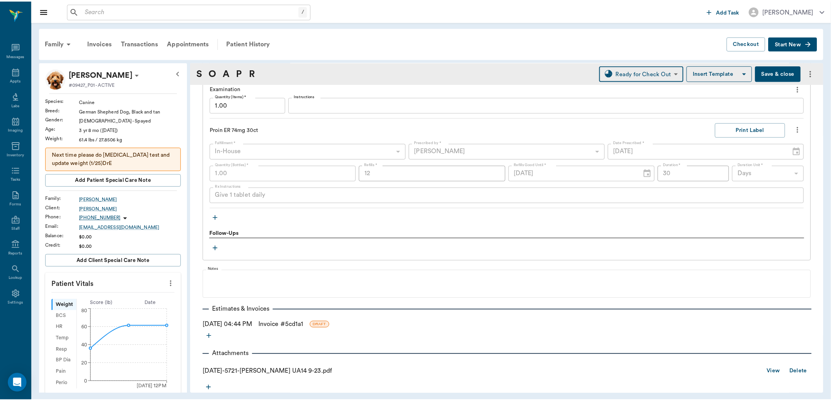
scroll to position [631, 0]
click at [783, 75] on button "Save & close" at bounding box center [784, 73] width 46 height 16
